Goal: Transaction & Acquisition: Purchase product/service

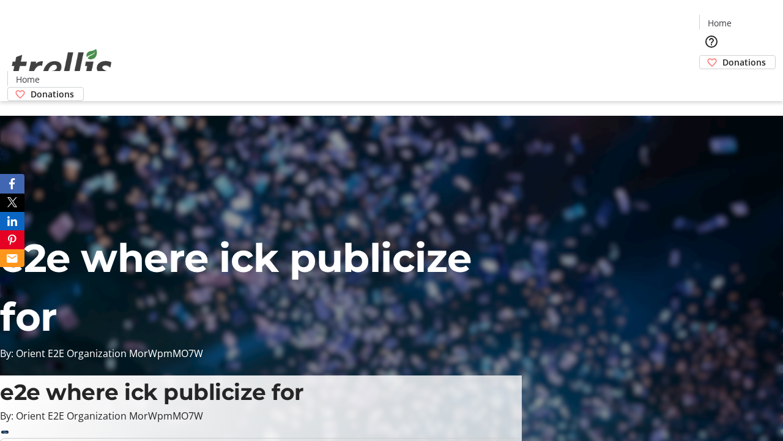
click at [723, 56] on span "Donations" at bounding box center [744, 62] width 43 height 13
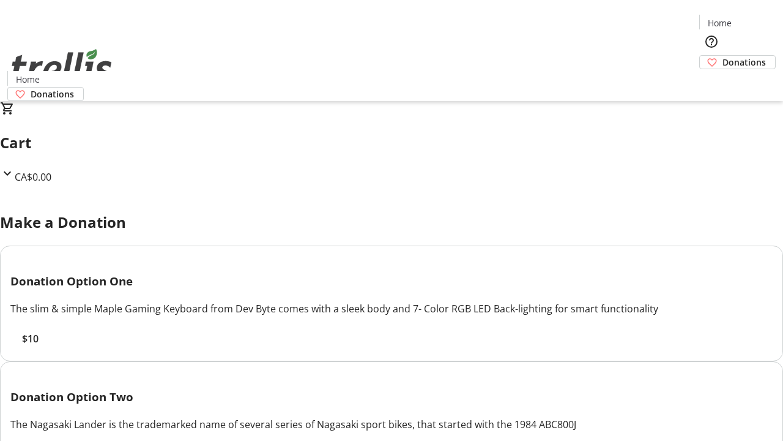
click at [39, 346] on span "$10" at bounding box center [30, 338] width 17 height 15
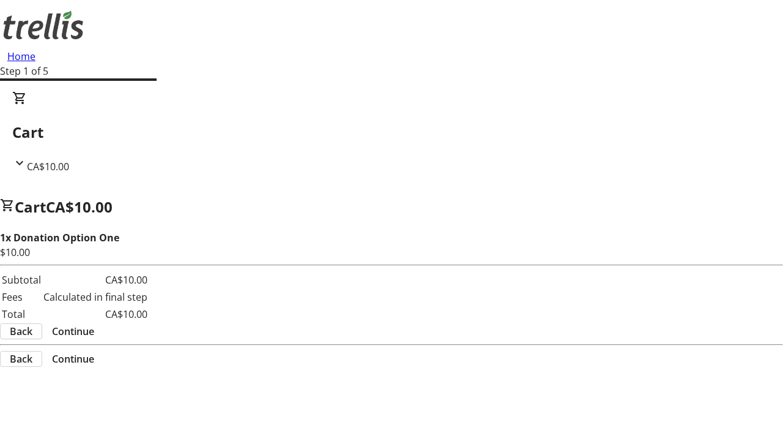
select select "CA"
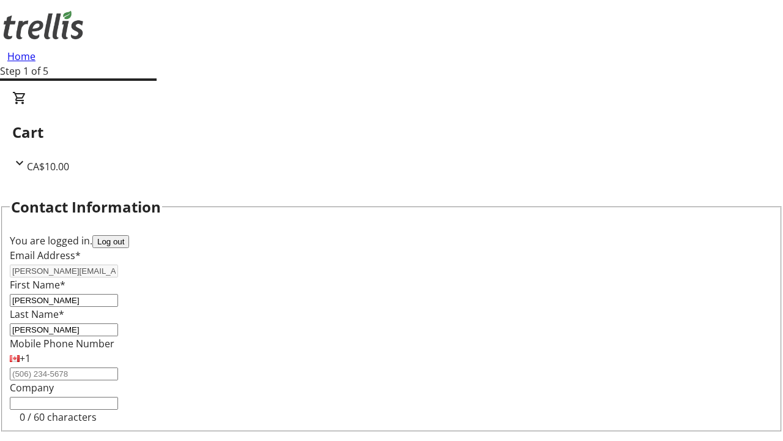
scroll to position [164, 0]
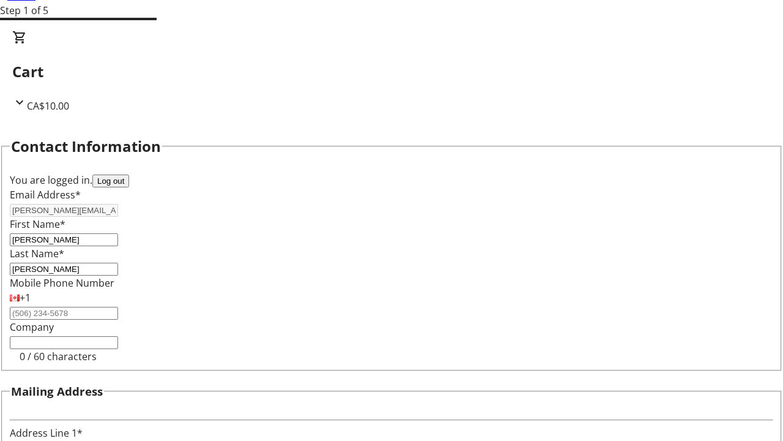
type input "[STREET_ADDRESS][PERSON_NAME]"
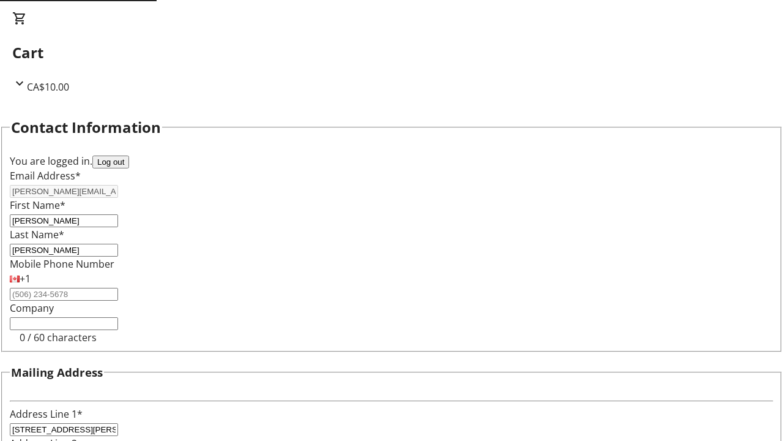
type input "Kelowna"
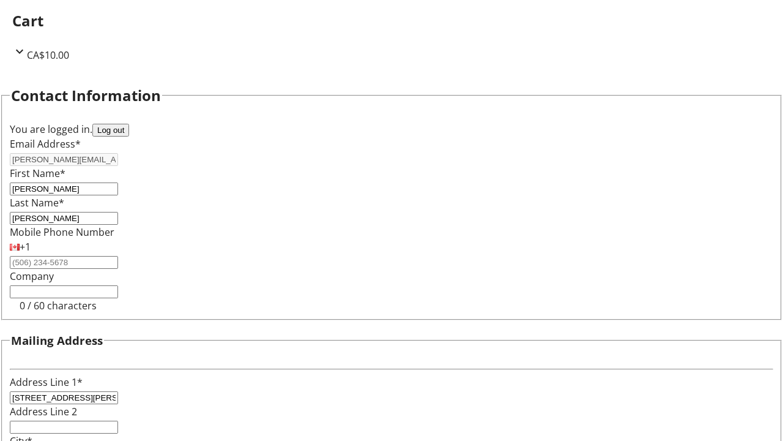
select select "BC"
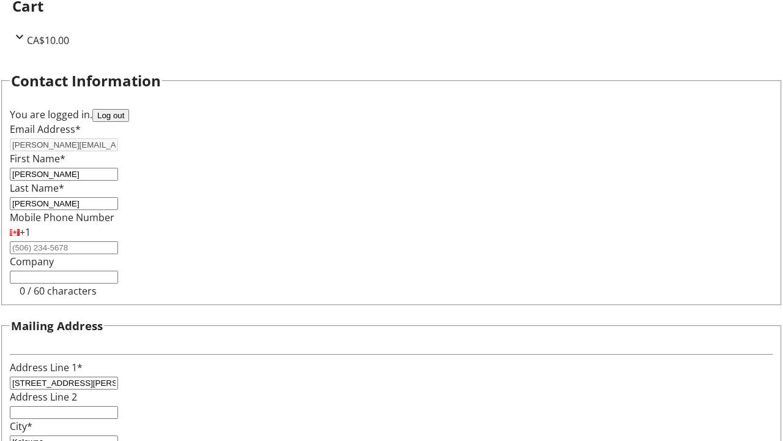
type input "Kelowna"
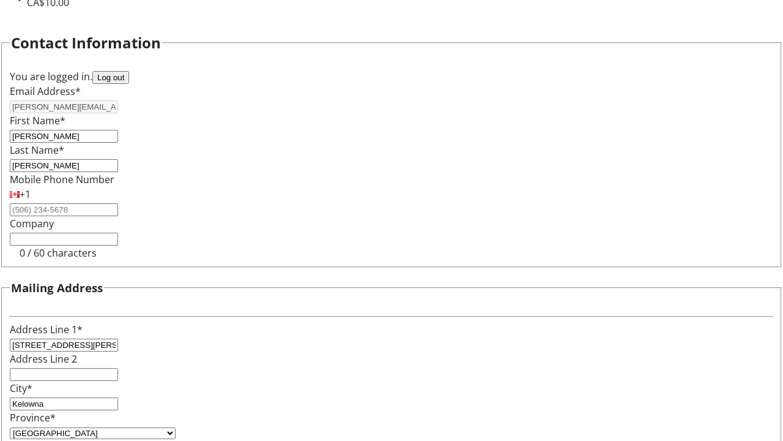
type input "V1Y 0C2"
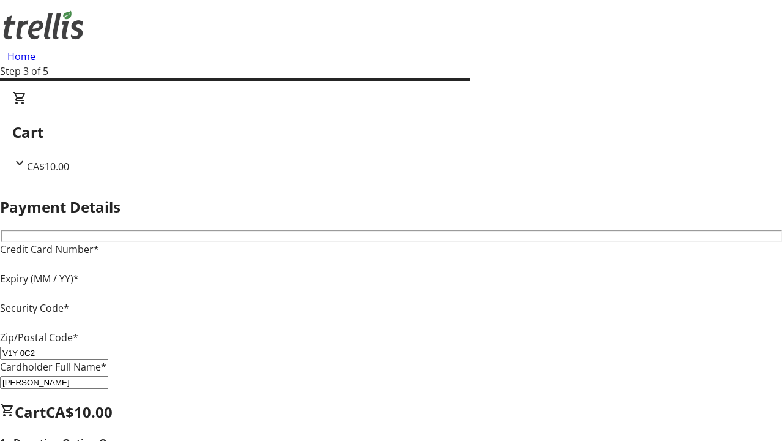
type input "V1Y 0C2"
